Goal: Information Seeking & Learning: Learn about a topic

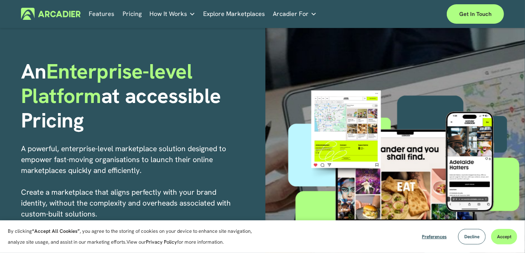
scroll to position [31, 0]
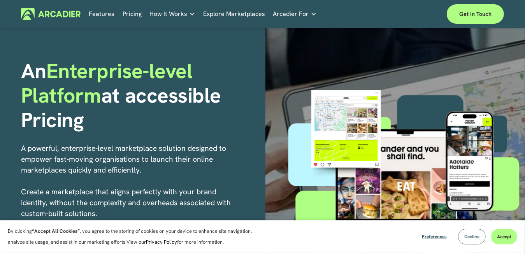
click at [466, 237] on span "Decline" at bounding box center [471, 237] width 15 height 6
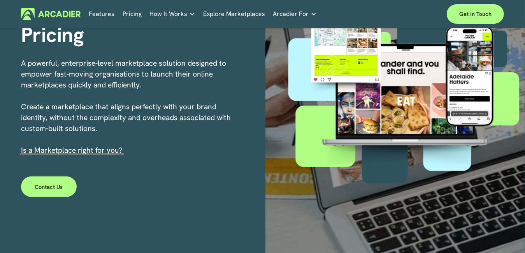
scroll to position [117, 0]
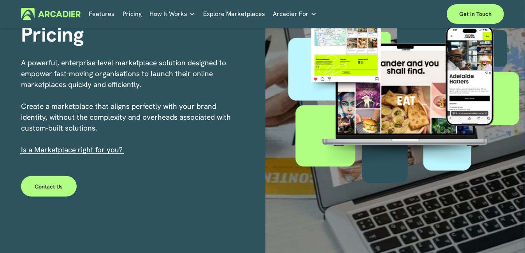
click at [109, 156] on p "A powerful, enterprise-level marketplace solution designed to empower fast-movi…" at bounding box center [130, 107] width 218 height 98
click at [108, 154] on link "s a Marketplace right for you?" at bounding box center [73, 150] width 100 height 10
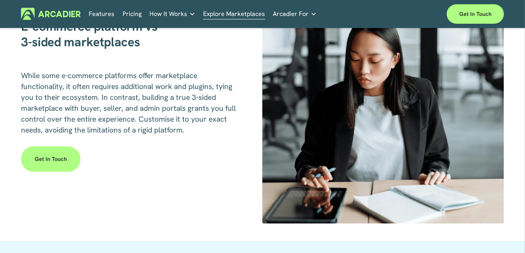
scroll to position [1013, 0]
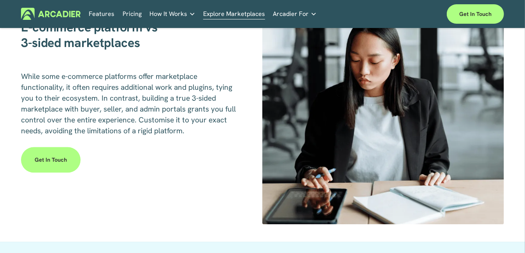
click at [0, 0] on link "Retail Marketplaces Whatever you are offering to your customer, we bring it all…" at bounding box center [0, 0] width 0 height 0
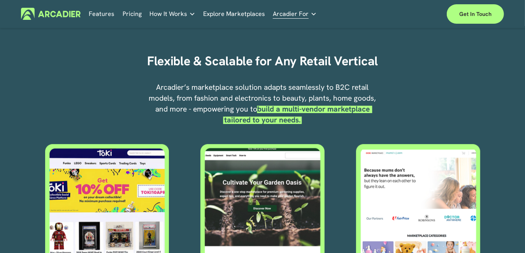
scroll to position [242, 0]
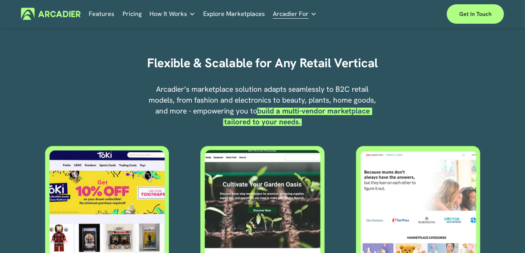
click at [410, 191] on div at bounding box center [417, 208] width 125 height 125
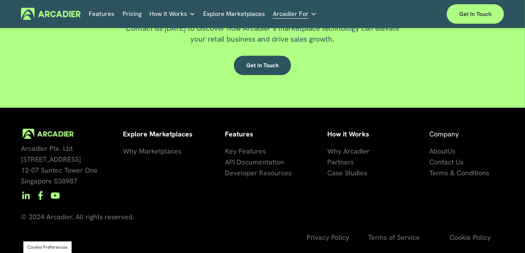
scroll to position [1274, 0]
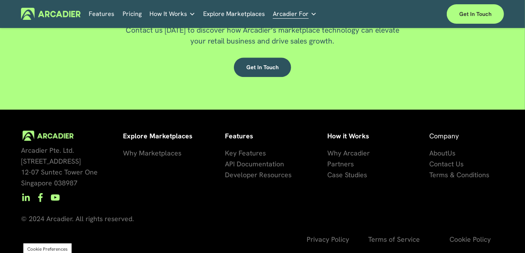
click at [352, 158] on span "Why Arcadier" at bounding box center [348, 153] width 42 height 9
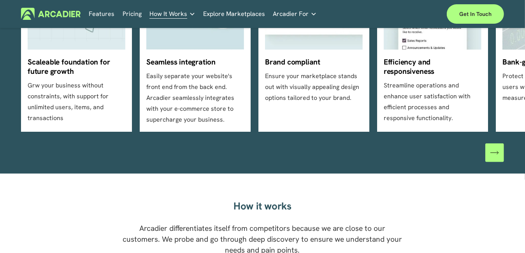
scroll to position [306, 0]
